Goal: Transaction & Acquisition: Book appointment/travel/reservation

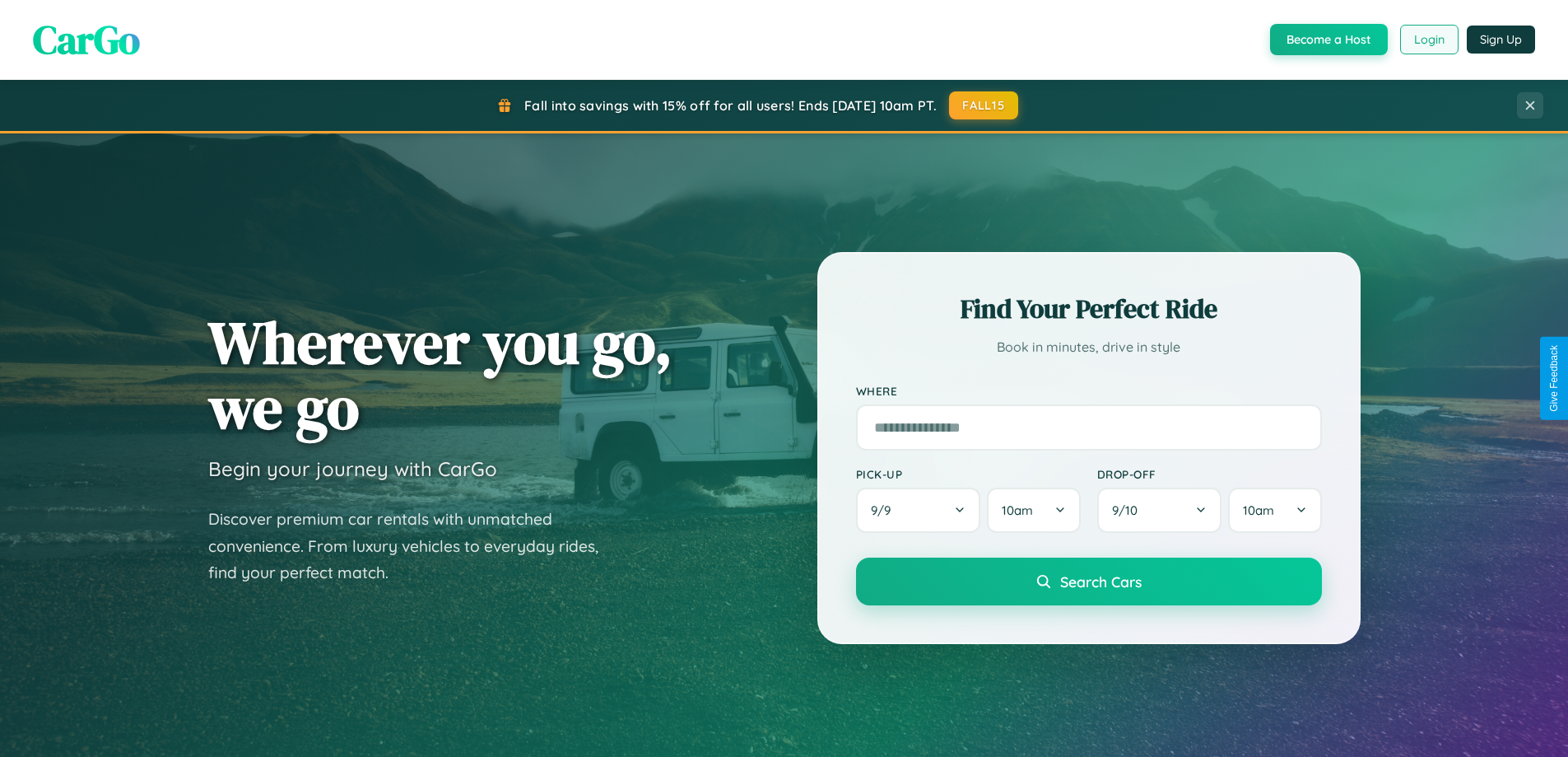
click at [1428, 39] on button "Login" at bounding box center [1429, 39] width 58 height 30
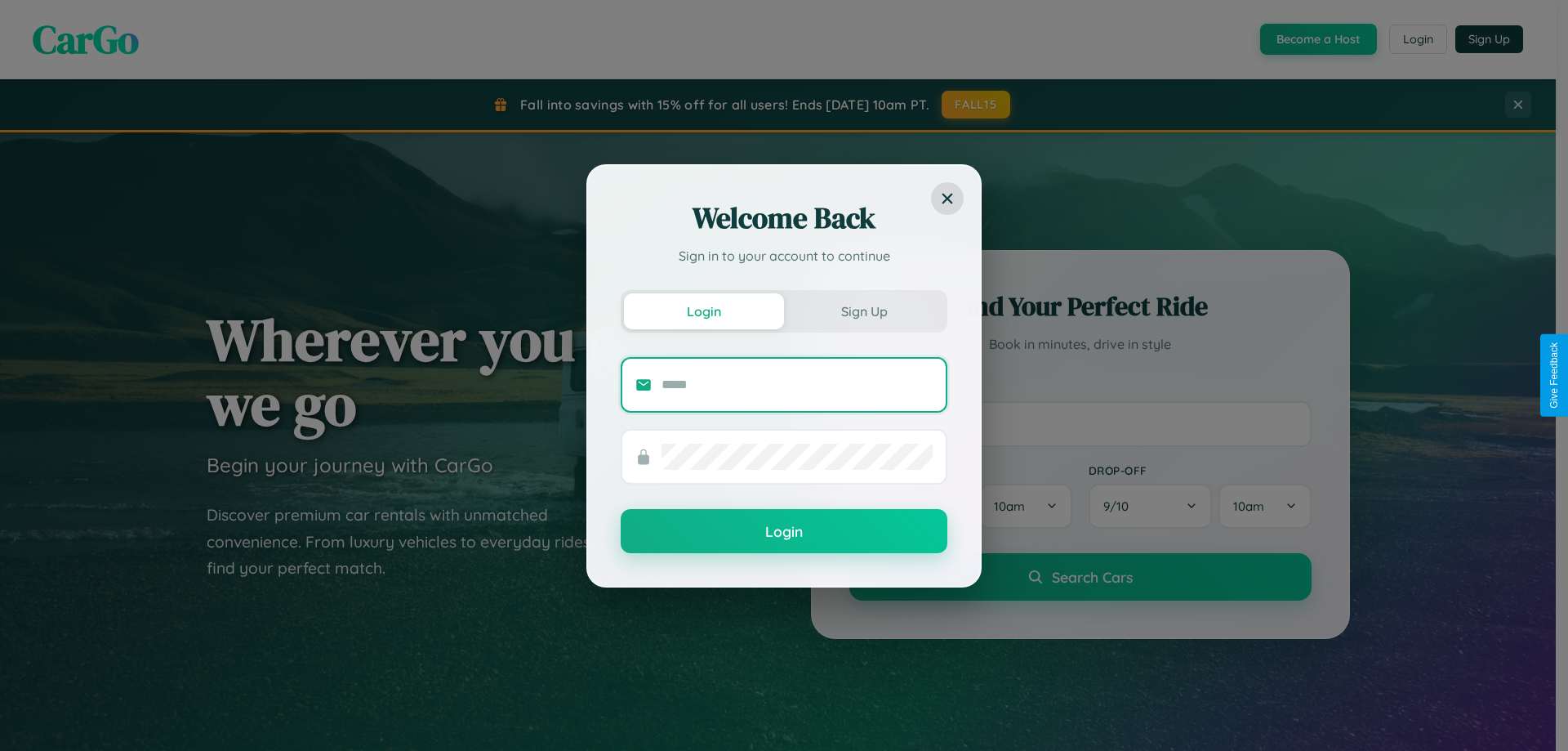
click at [798, 384] on input "text" at bounding box center [797, 384] width 271 height 26
type input "**********"
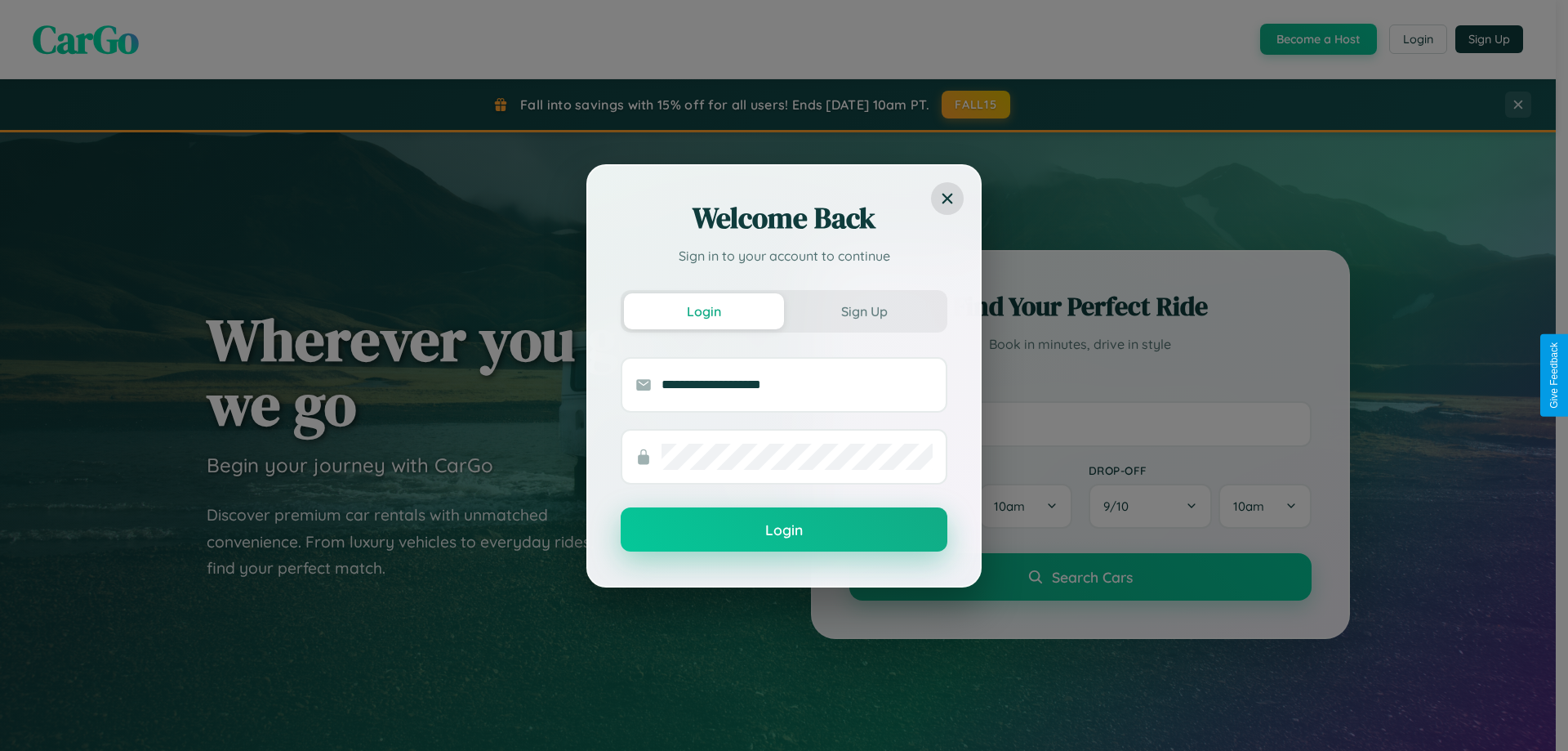
click at [784, 529] on button "Login" at bounding box center [784, 529] width 327 height 44
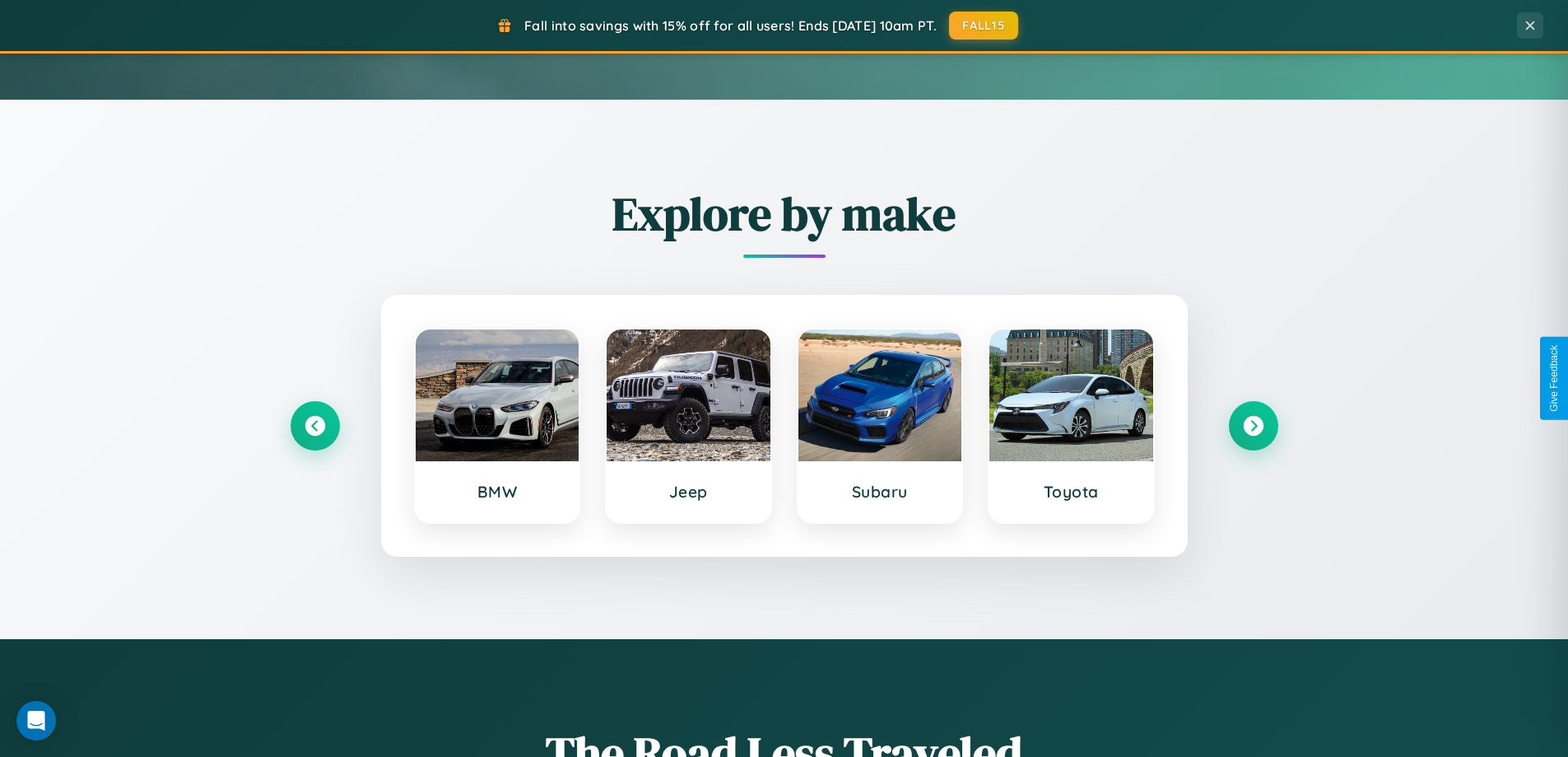
scroll to position [710, 0]
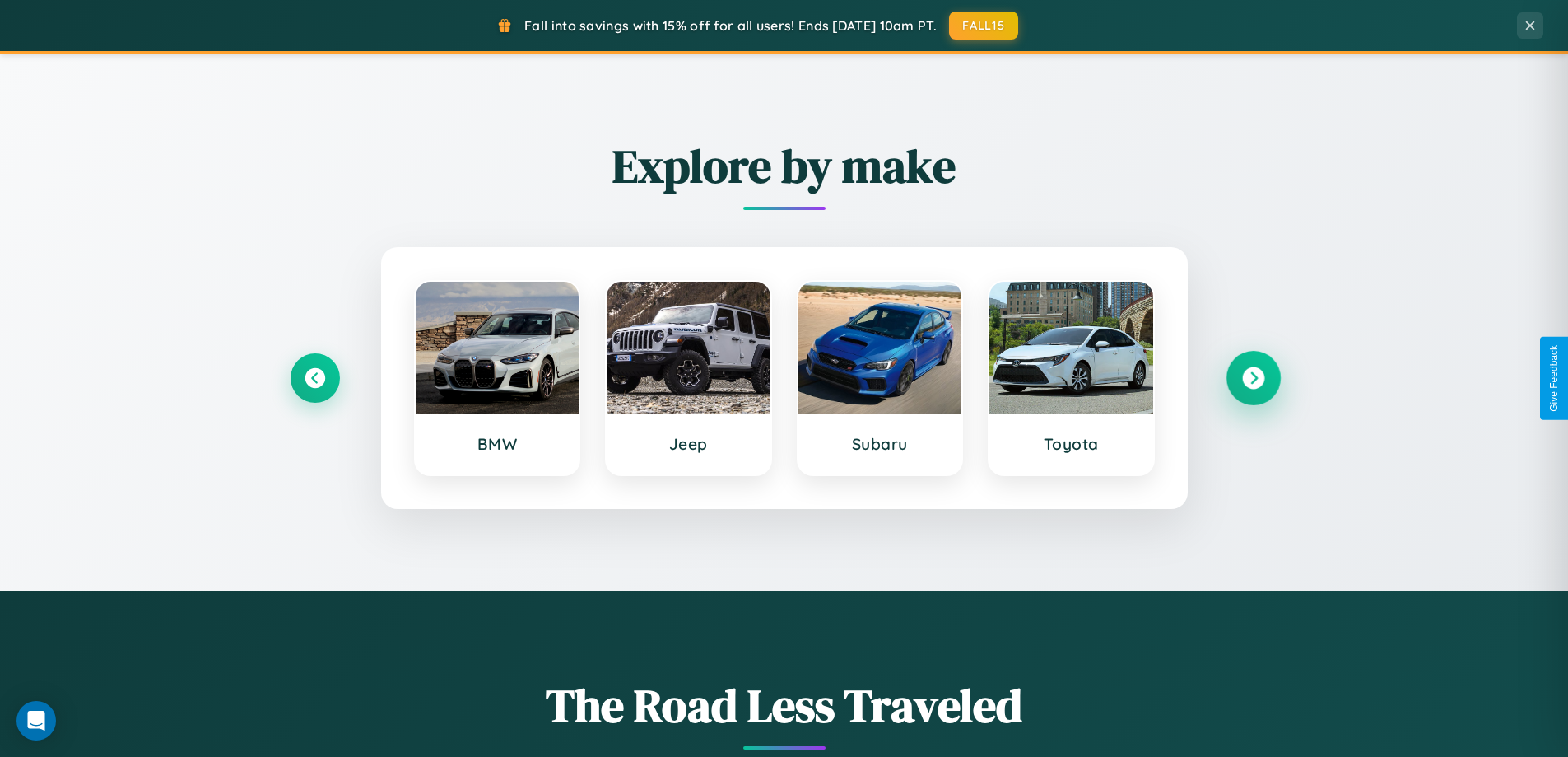
click at [1252, 378] on icon at bounding box center [1253, 378] width 22 height 22
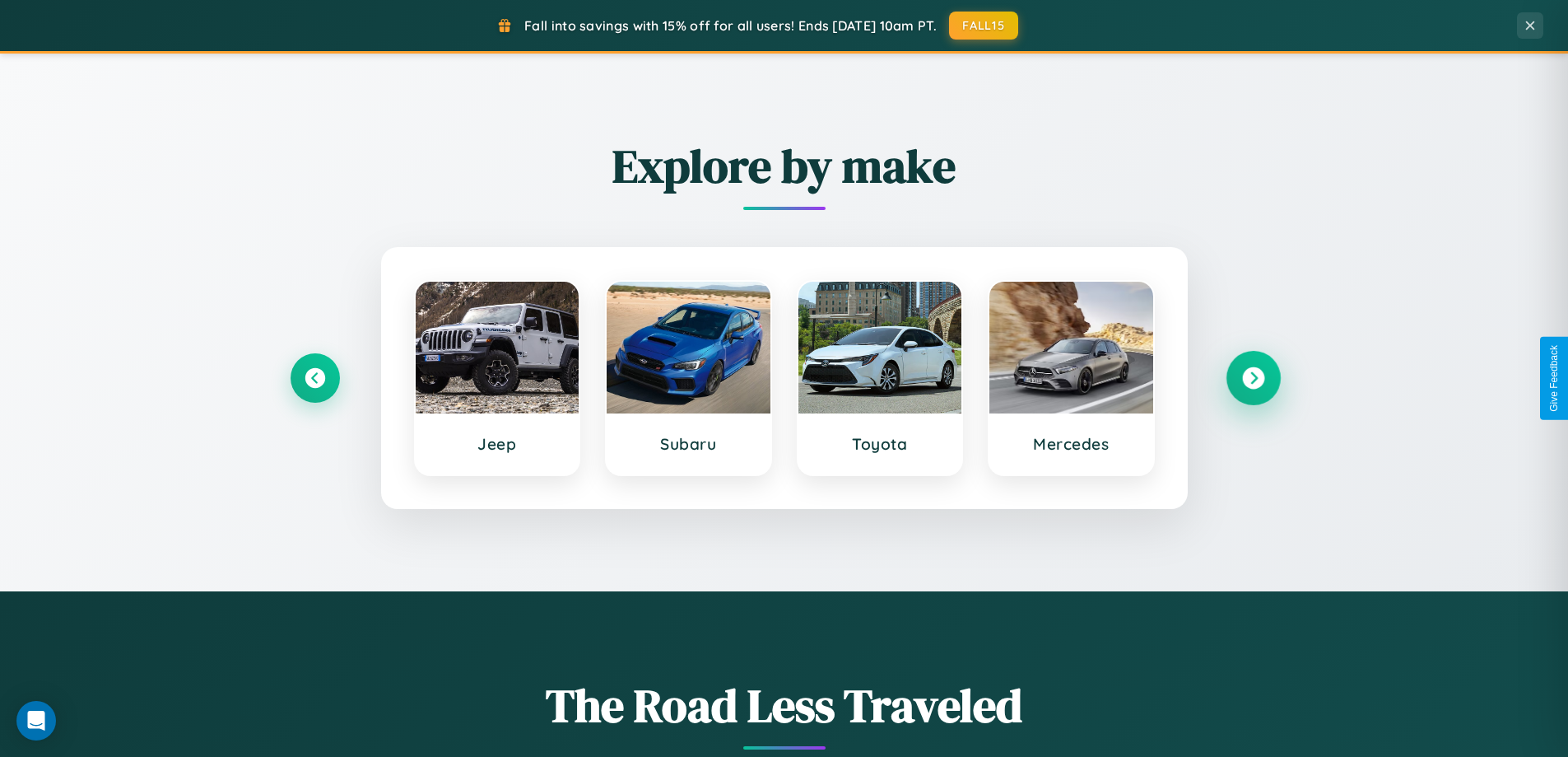
click at [1252, 378] on icon at bounding box center [1253, 378] width 22 height 22
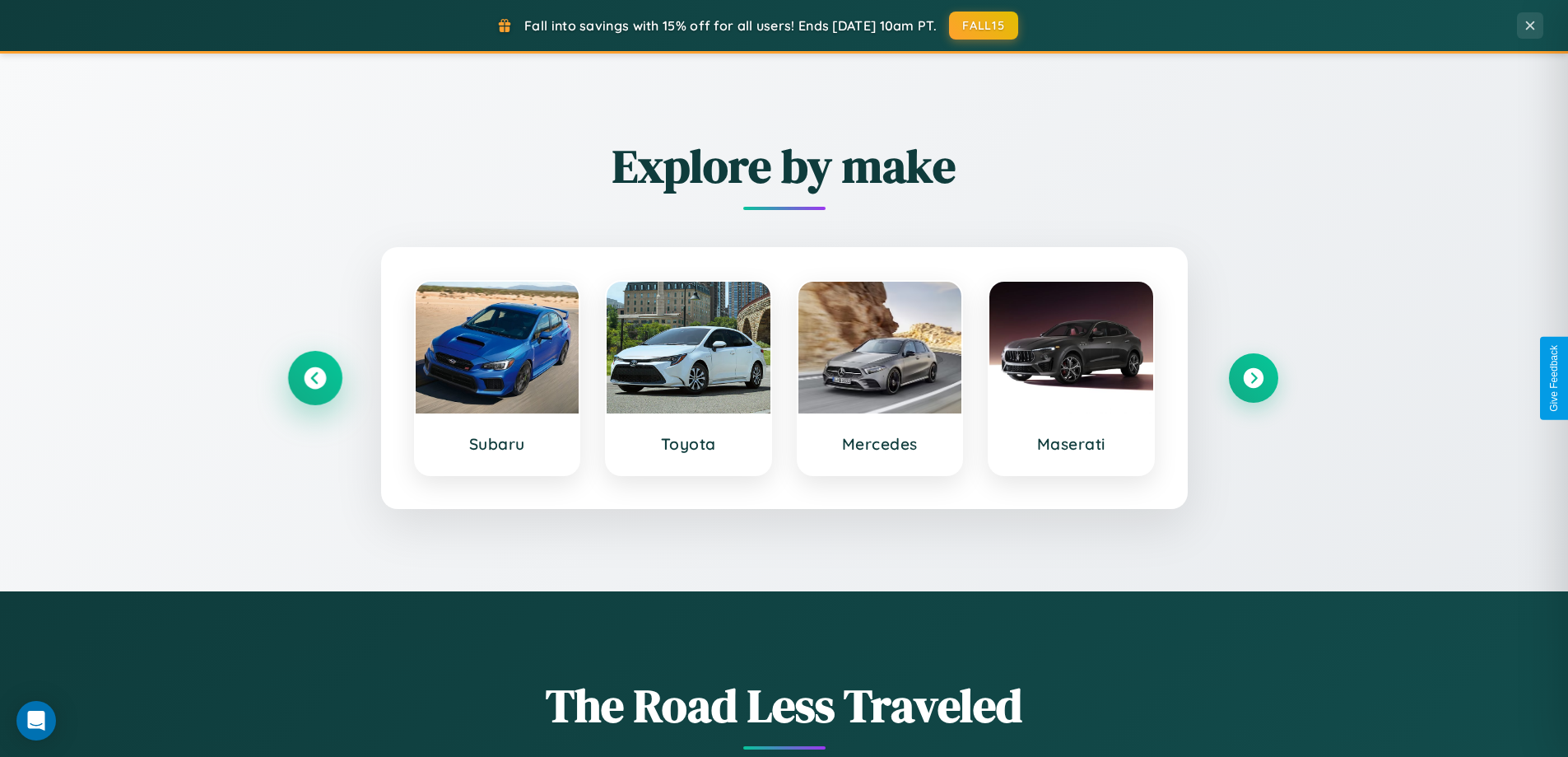
click at [315, 378] on icon at bounding box center [315, 378] width 22 height 22
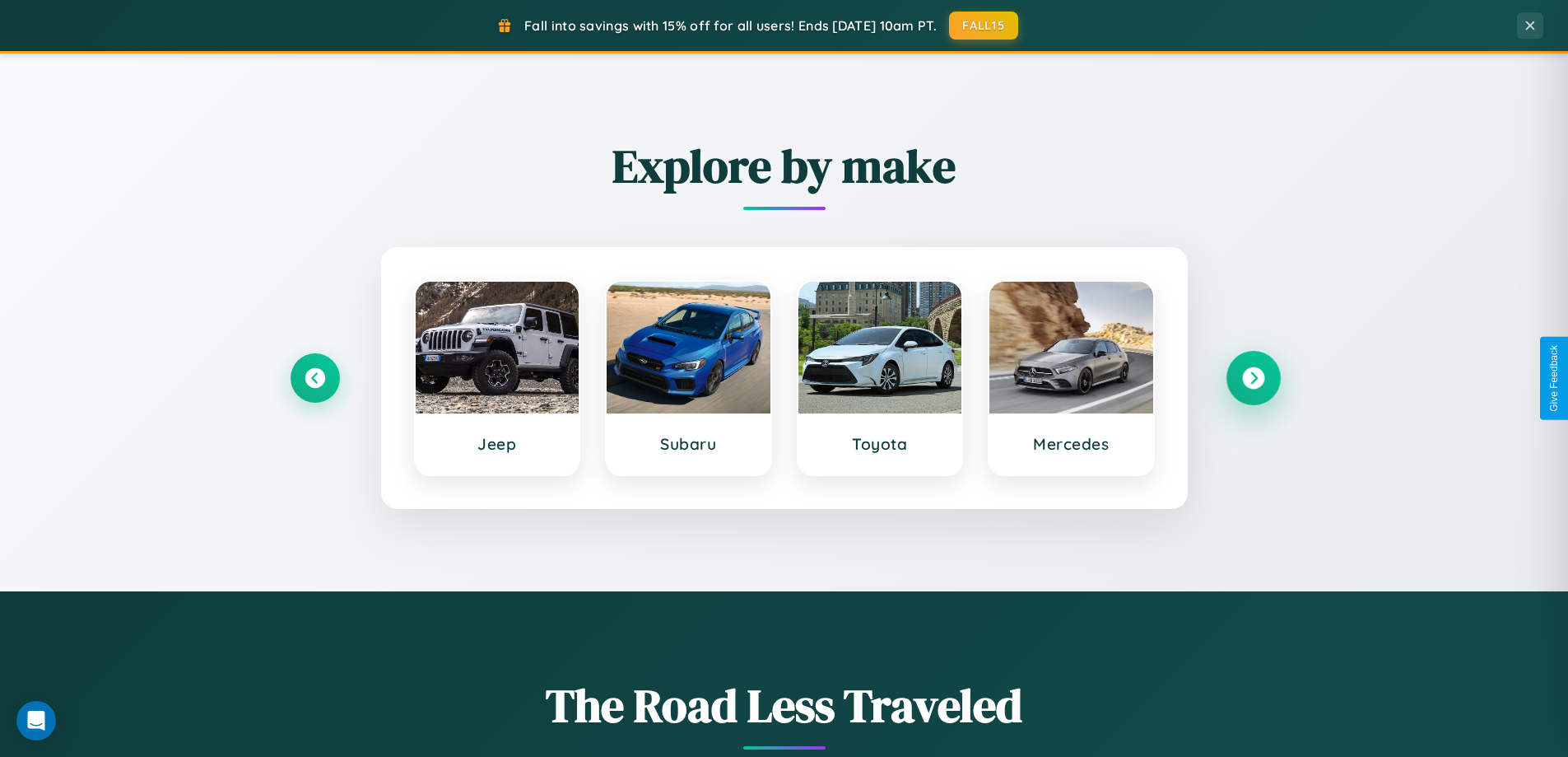
click at [1252, 378] on icon at bounding box center [1253, 378] width 22 height 22
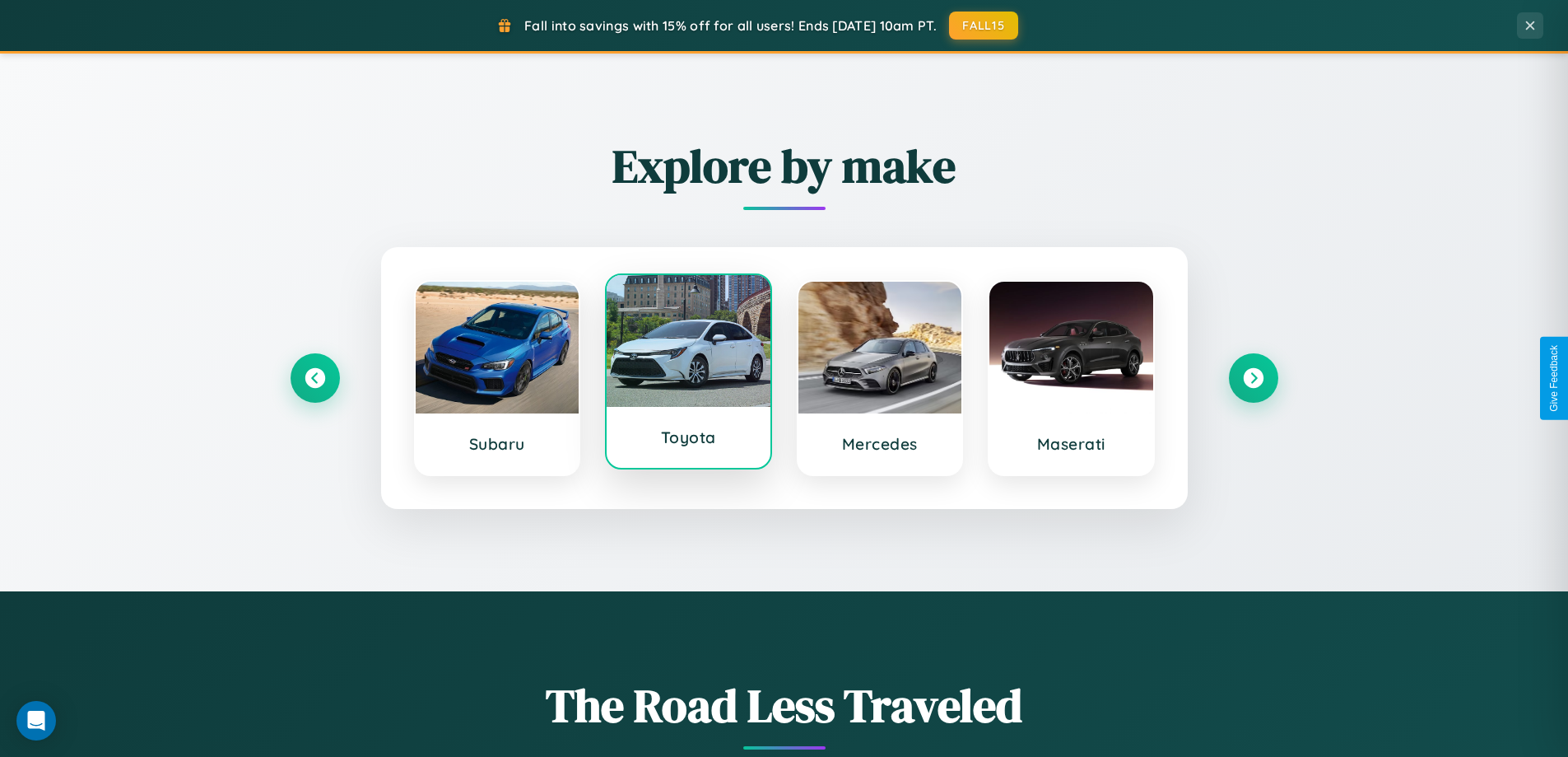
click at [688, 378] on div at bounding box center [688, 341] width 164 height 131
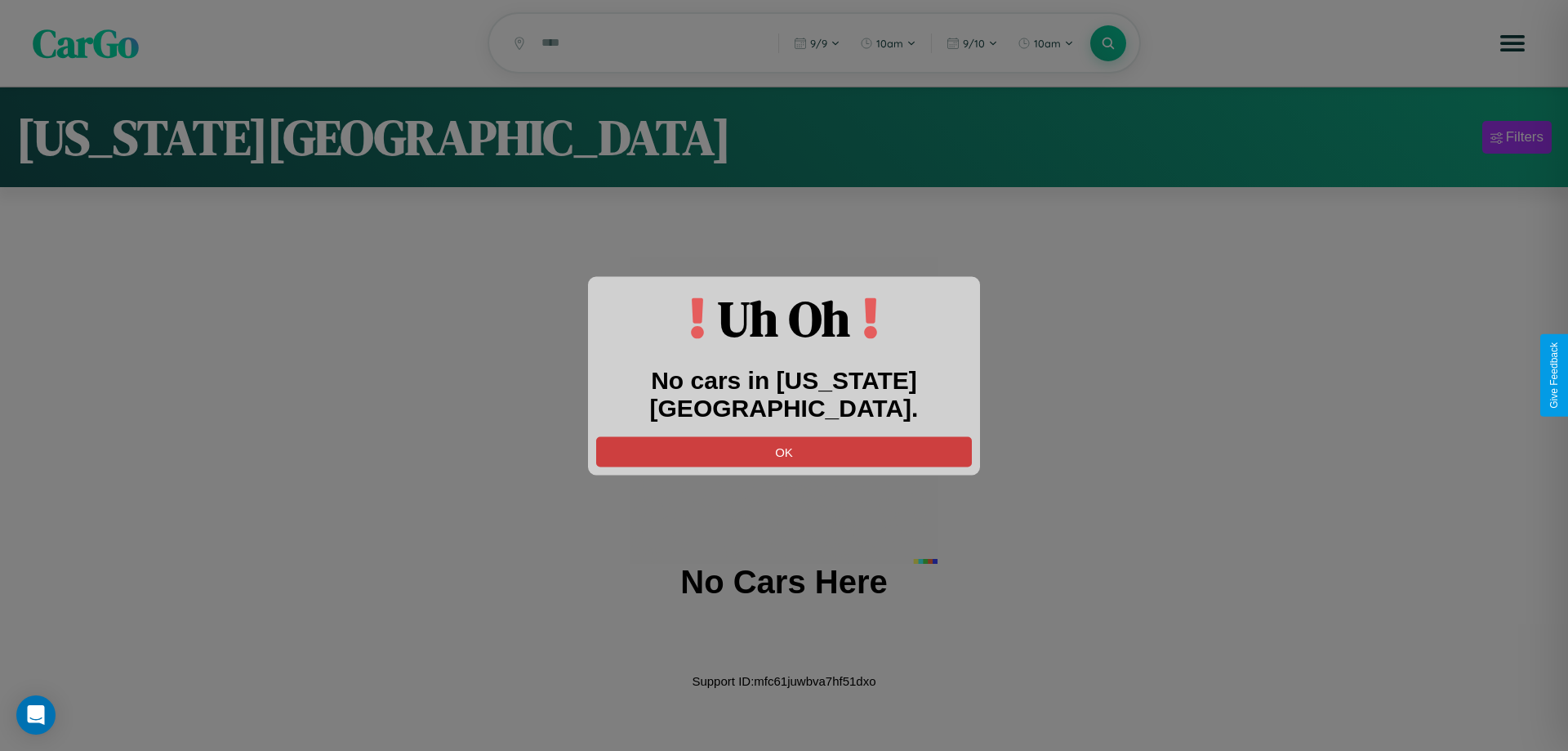
click at [784, 436] on button "OK" at bounding box center [784, 451] width 376 height 30
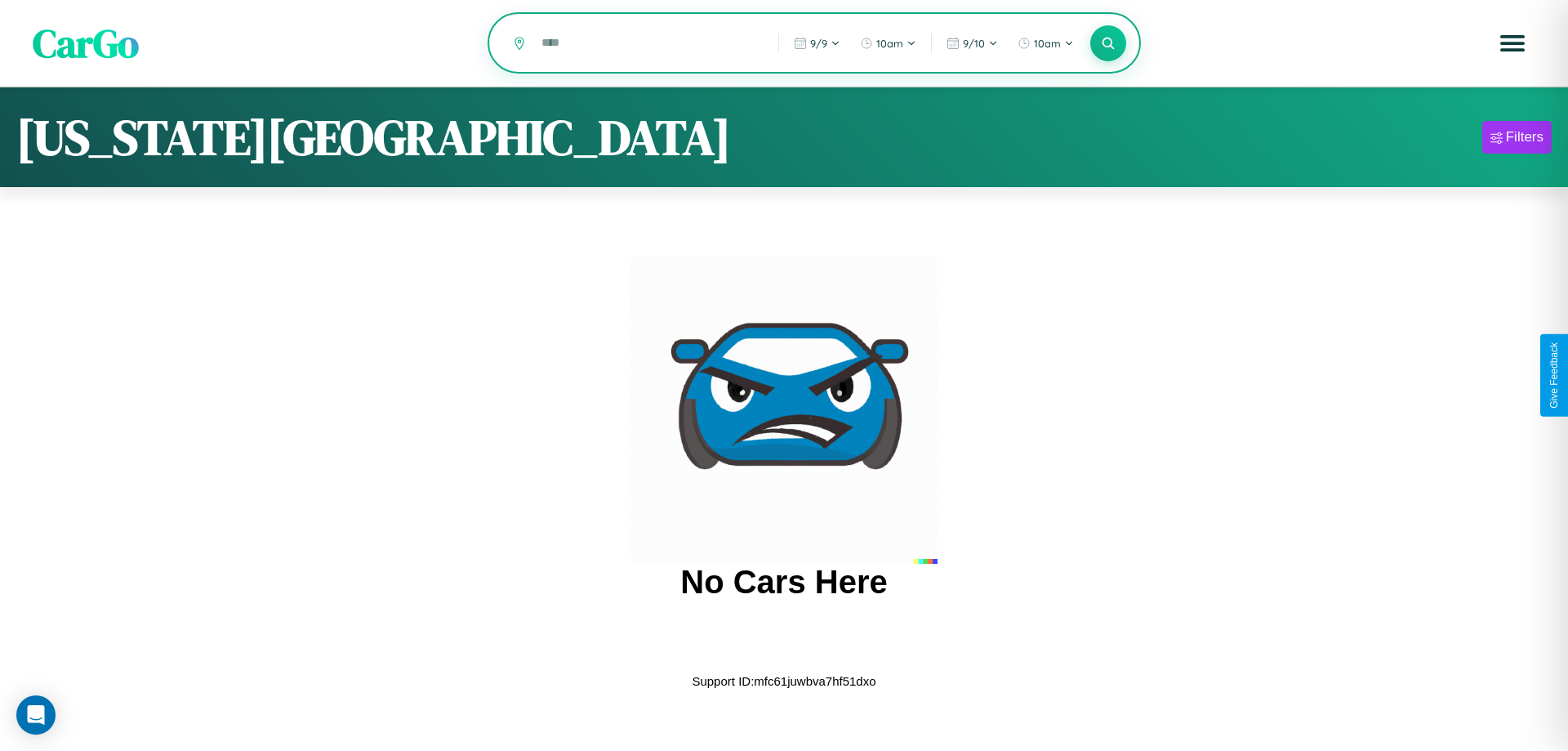
click at [648, 44] on input "text" at bounding box center [648, 43] width 229 height 29
click at [1108, 43] on icon at bounding box center [1107, 42] width 15 height 15
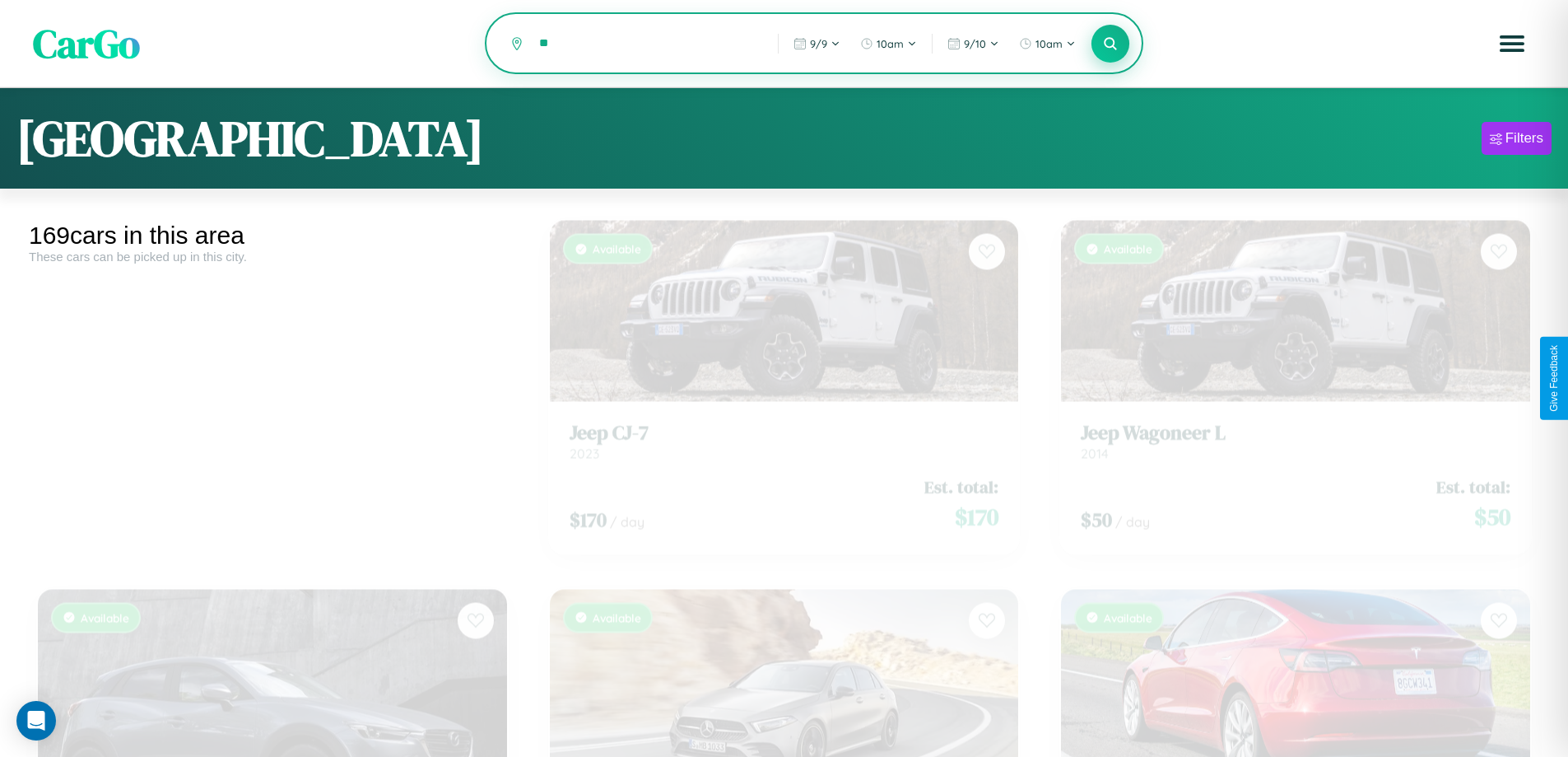
type input "*"
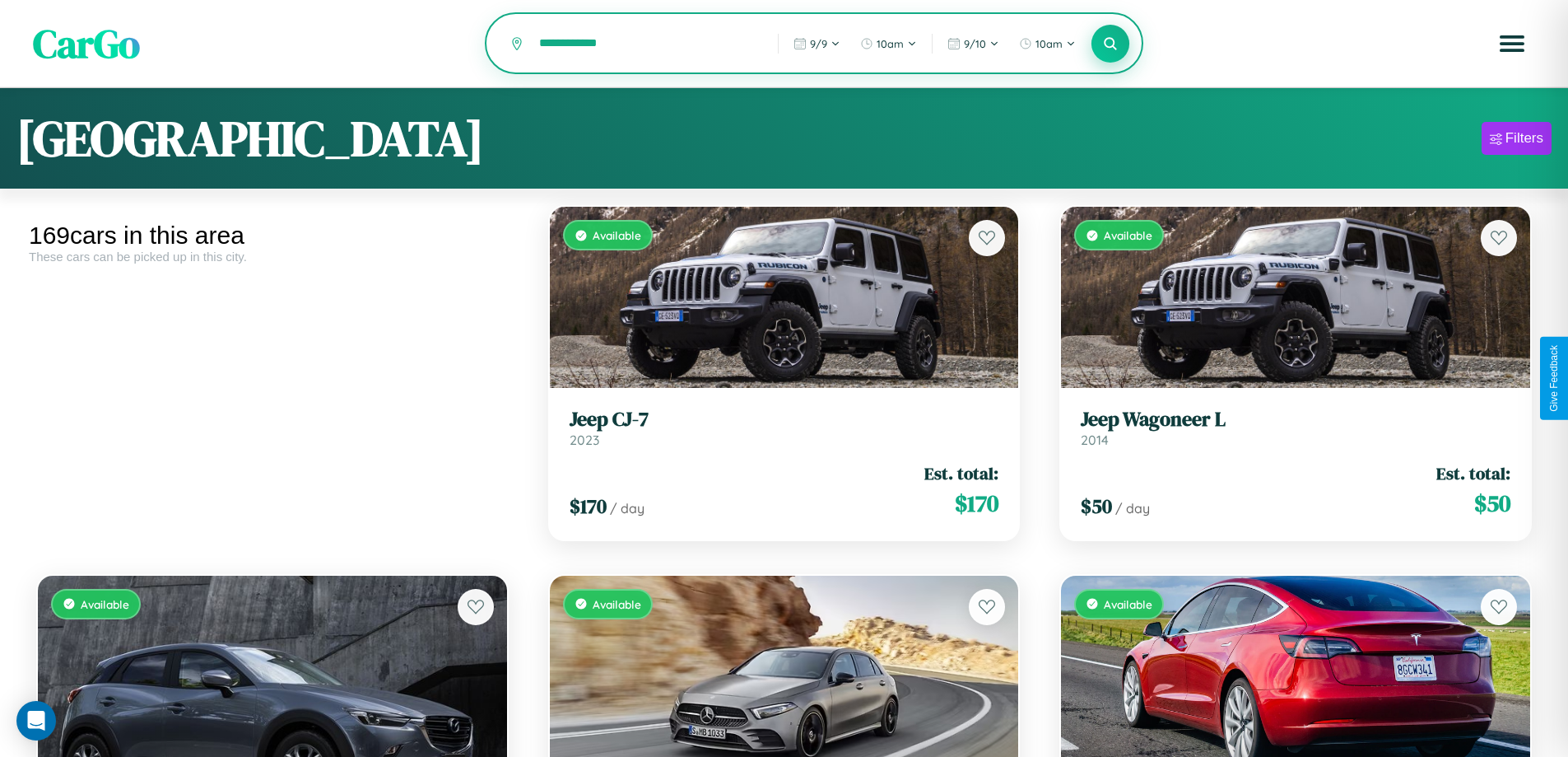
type input "**********"
click at [1110, 44] on icon at bounding box center [1111, 43] width 15 height 15
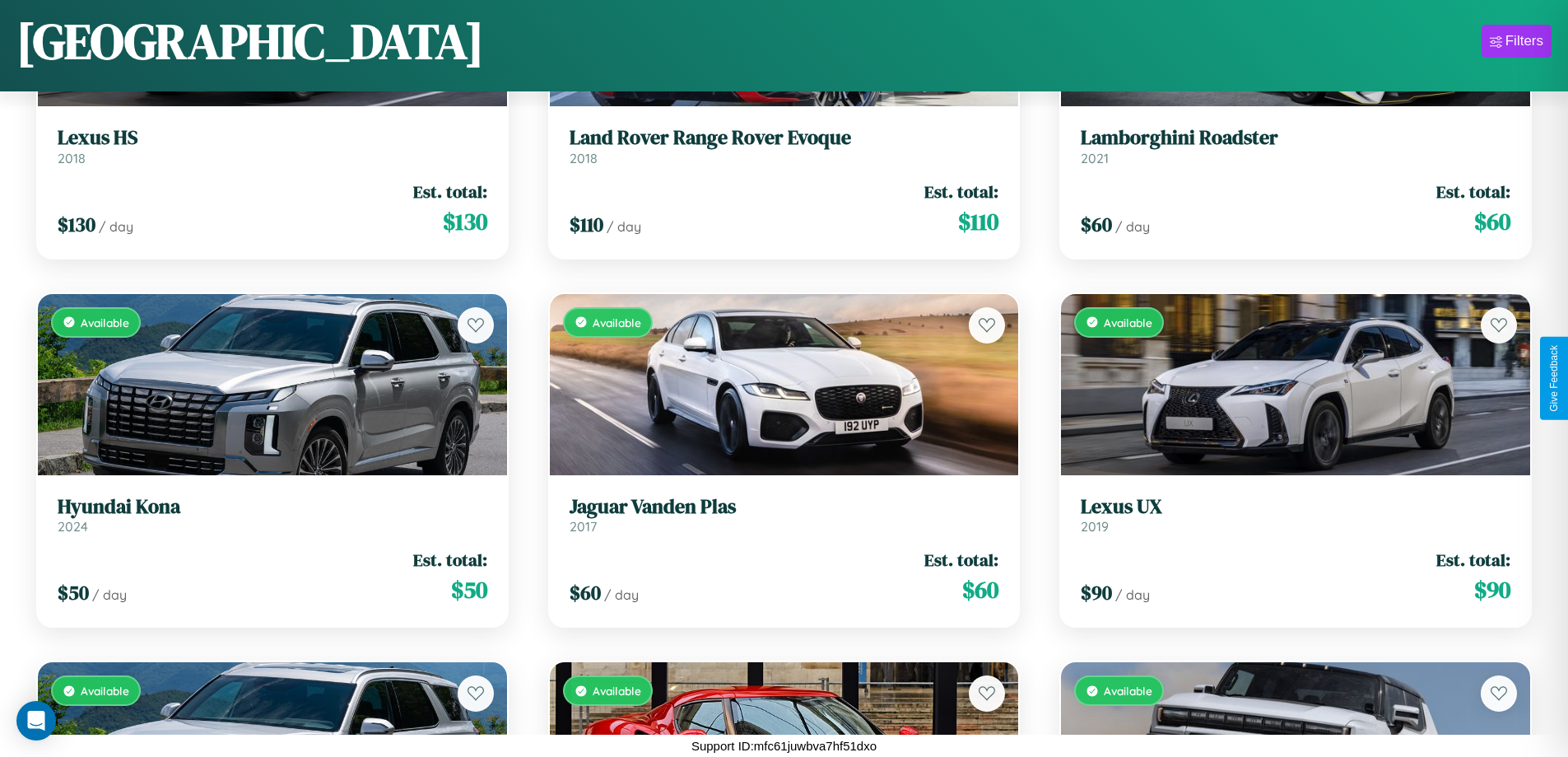
scroll to position [23354, 0]
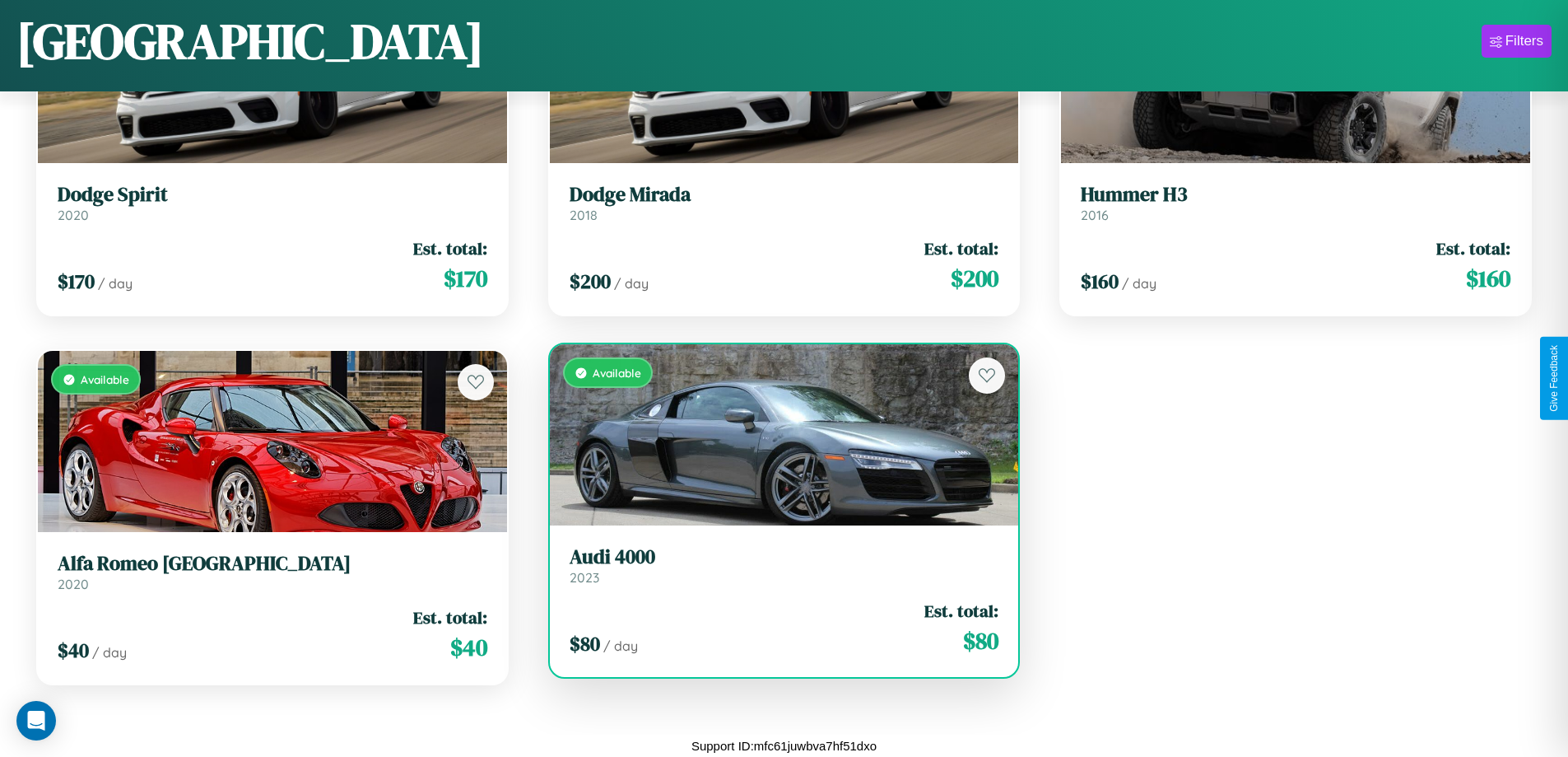
click at [777, 565] on h3 "Audi 4000" at bounding box center [785, 557] width 430 height 24
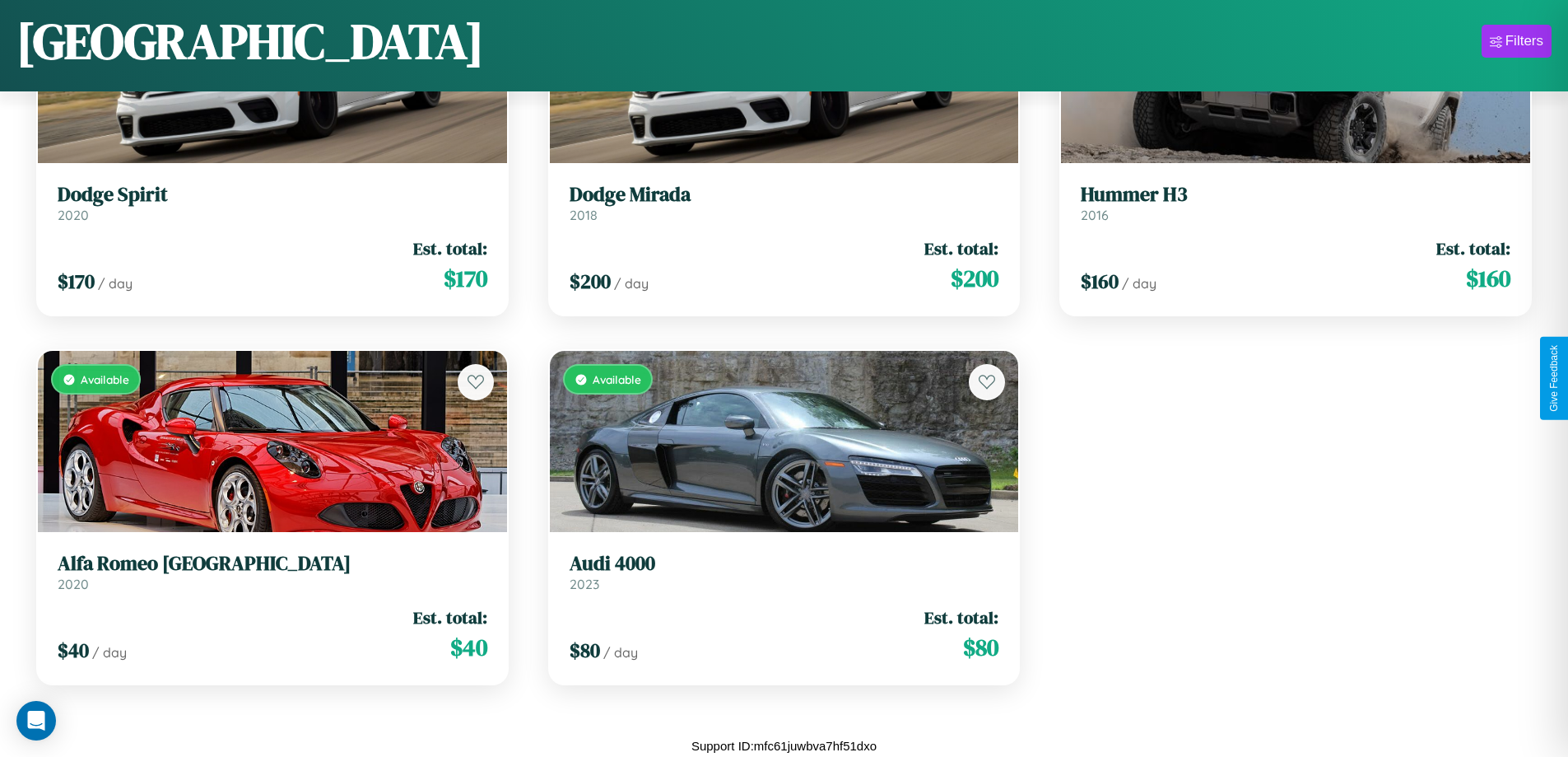
scroll to position [0, 0]
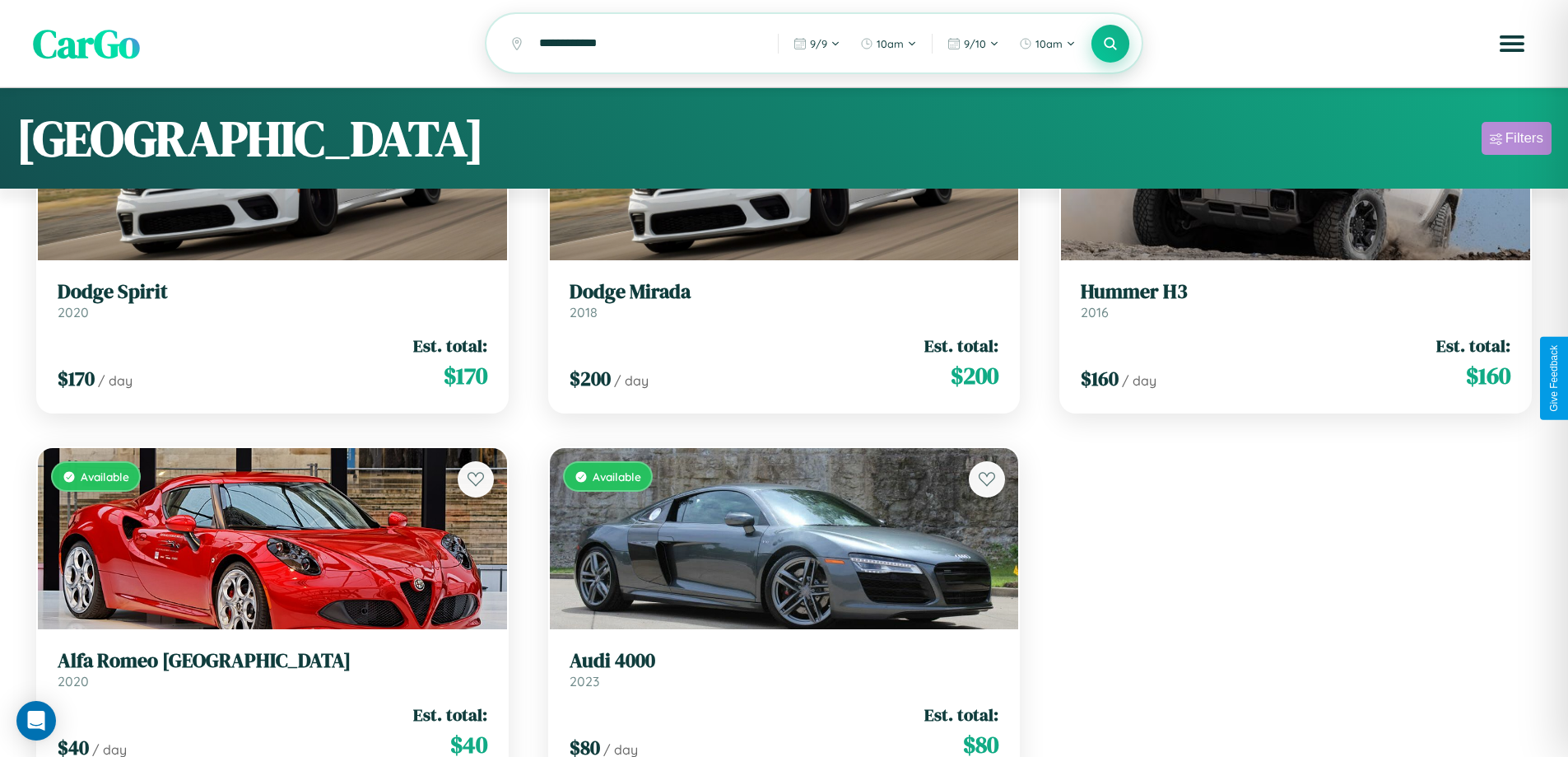
click at [1516, 141] on div "Filters" at bounding box center [1524, 137] width 38 height 16
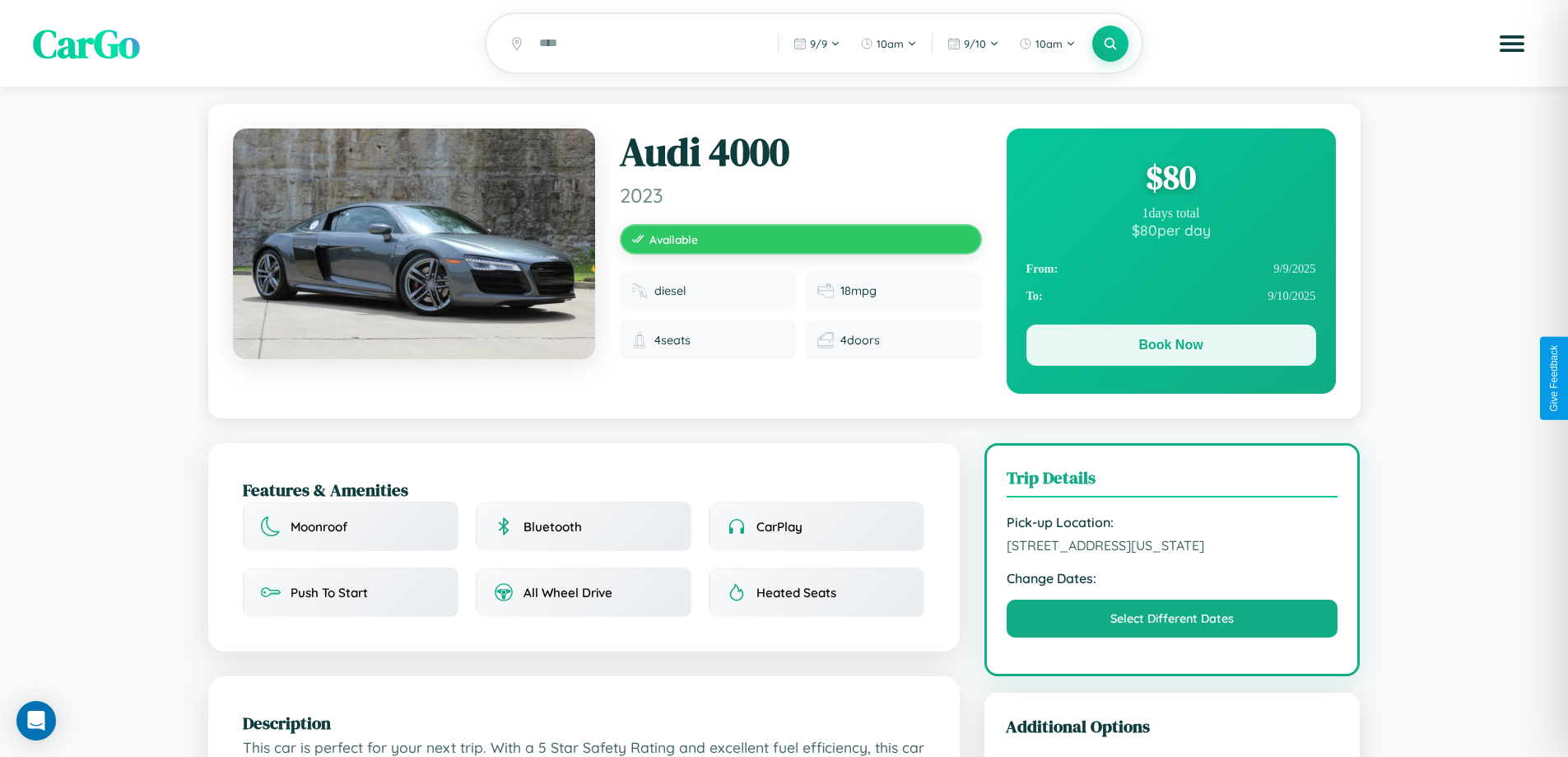
click at [1170, 347] on button "Book Now" at bounding box center [1171, 345] width 290 height 41
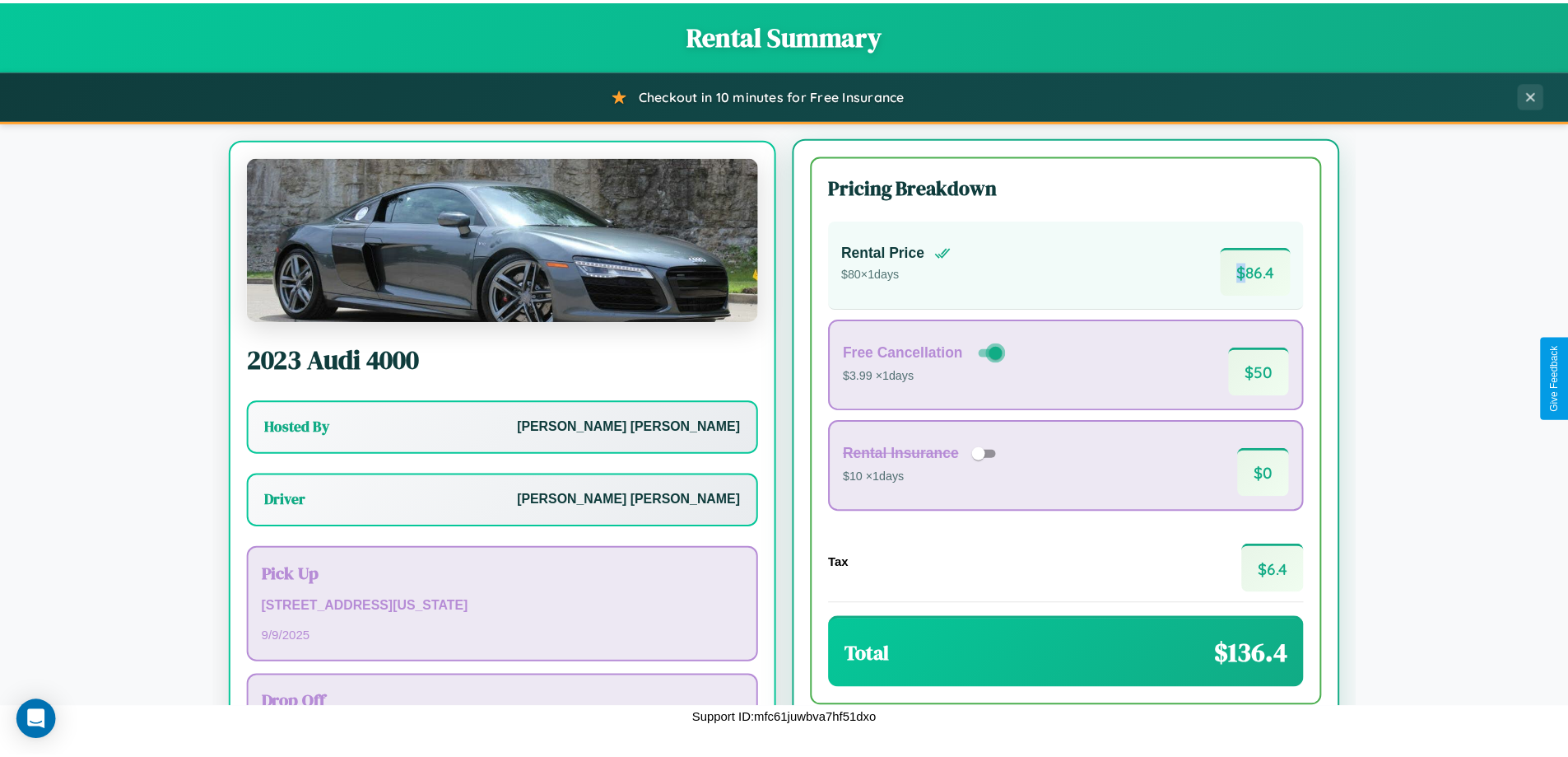
scroll to position [77, 0]
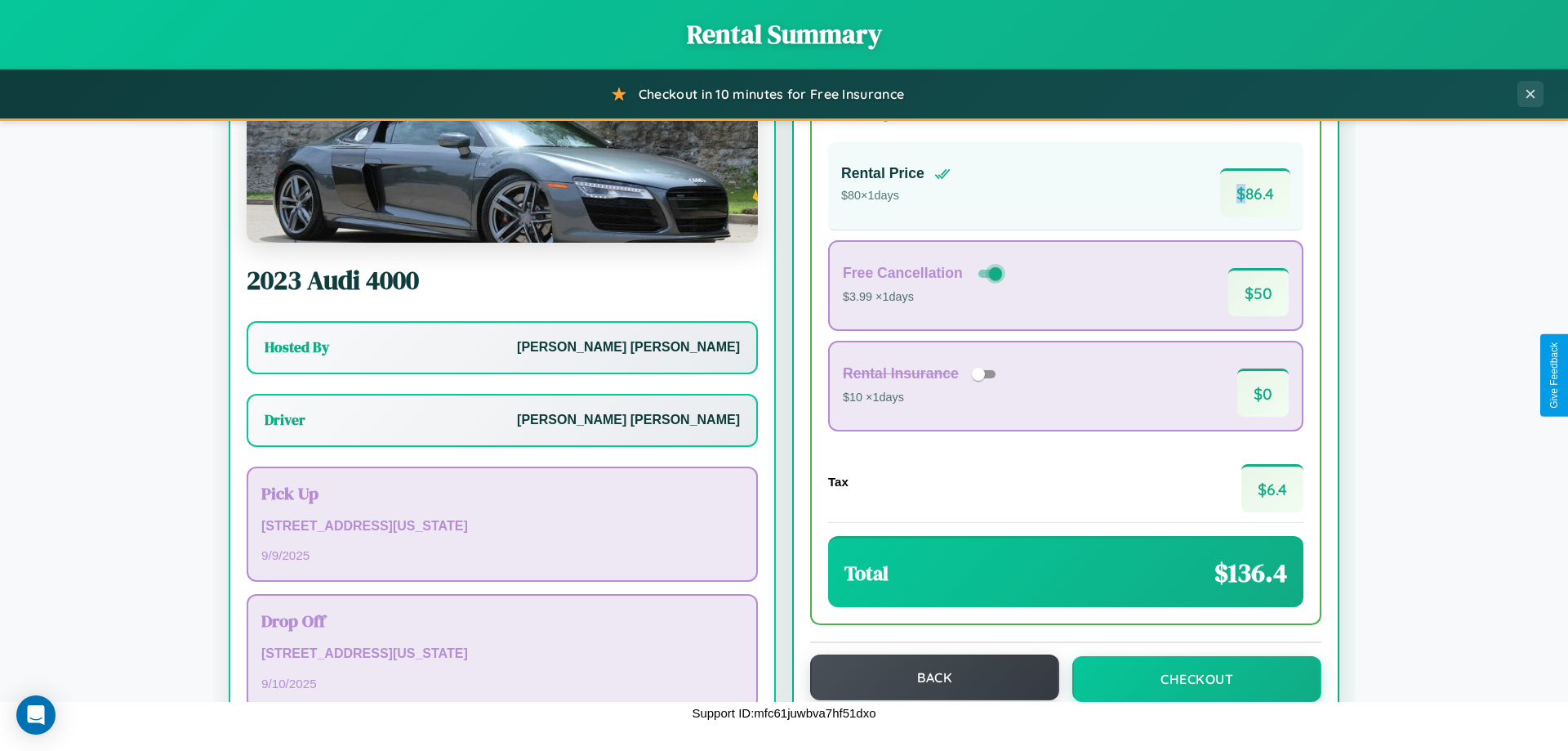
click at [927, 677] on button "Back" at bounding box center [935, 677] width 249 height 46
